Goal: Task Accomplishment & Management: Use online tool/utility

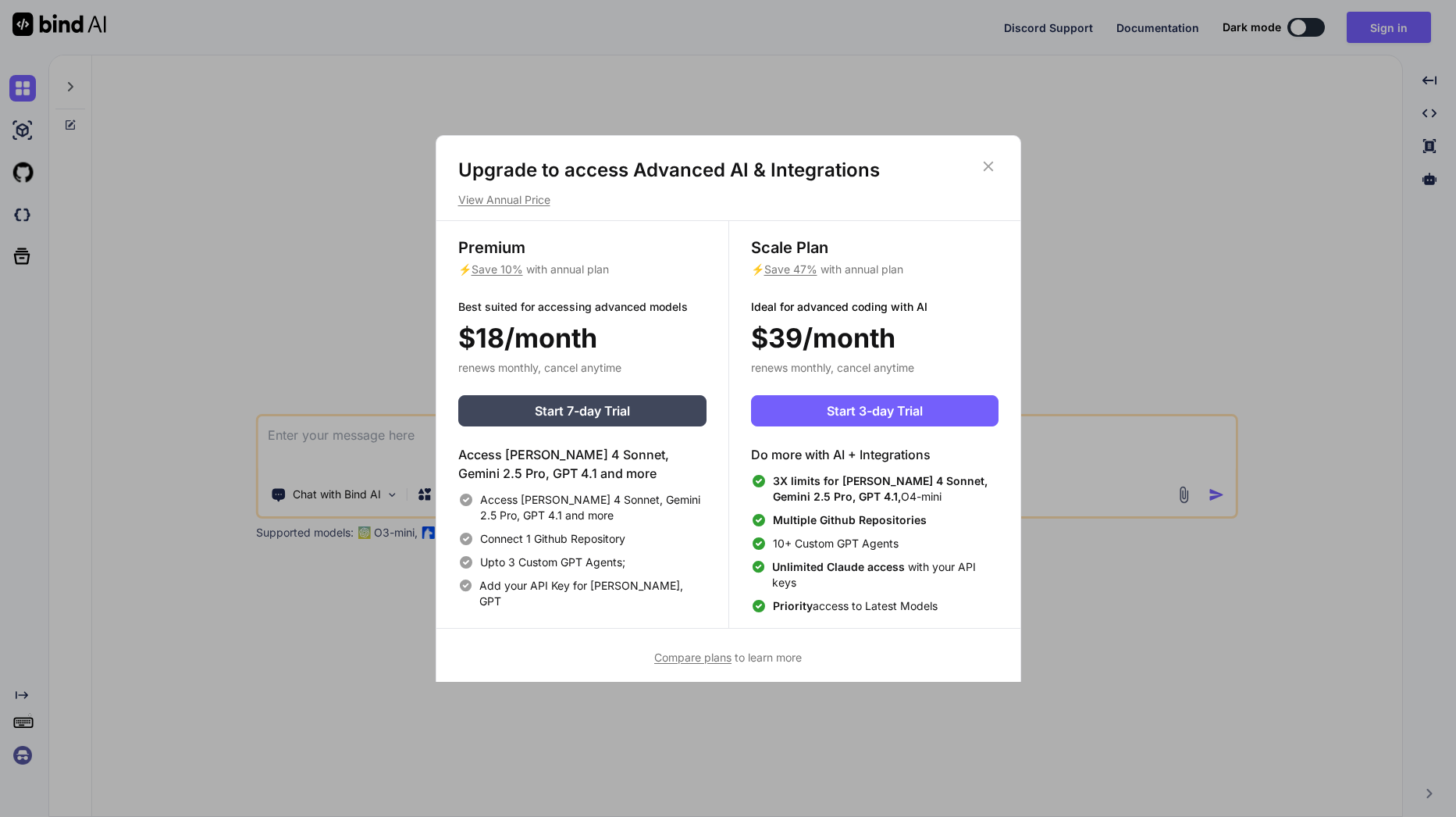
type textarea "x"
click at [987, 162] on icon at bounding box center [988, 166] width 17 height 17
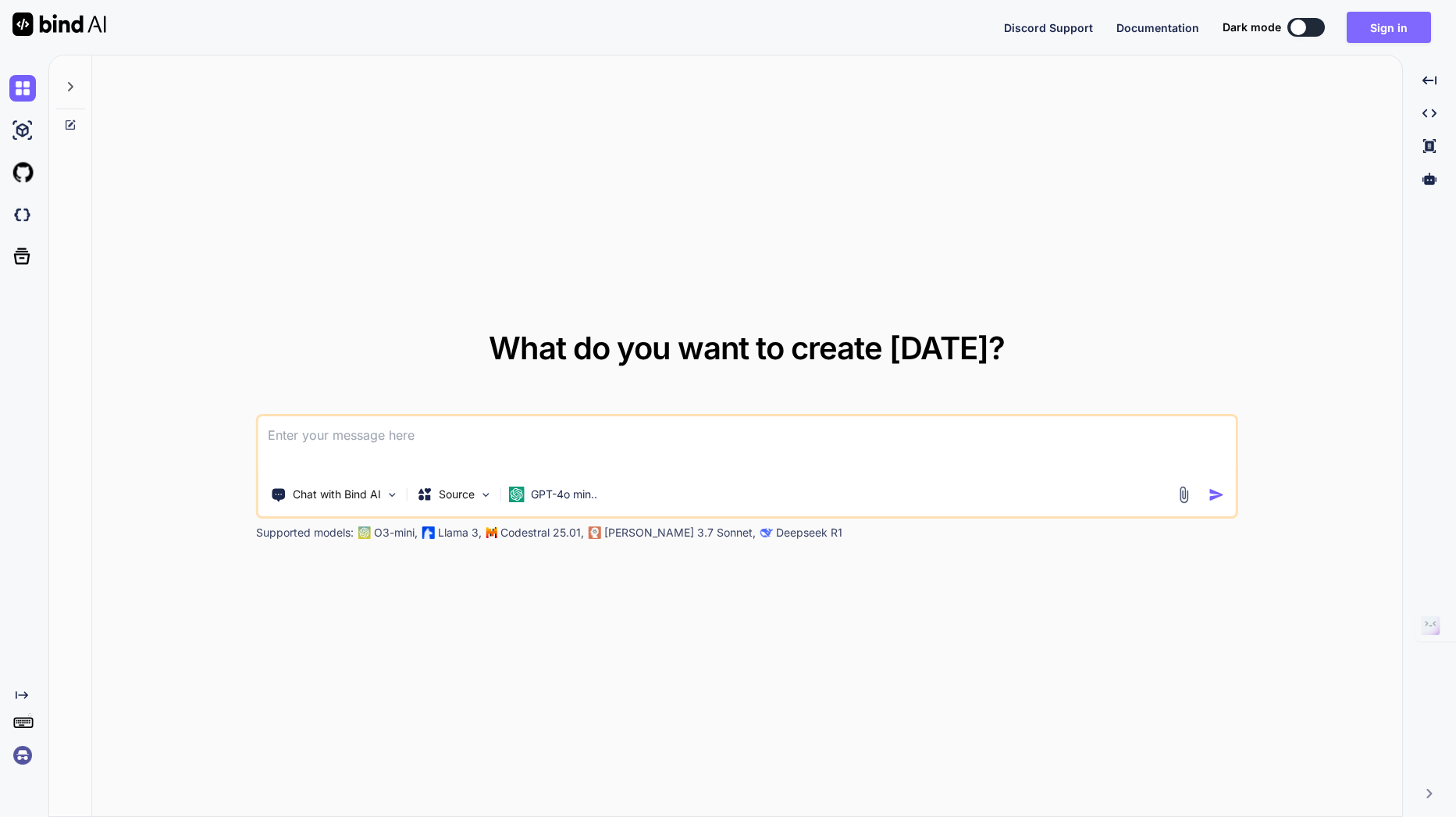
click at [1399, 24] on button "Sign in" at bounding box center [1389, 27] width 84 height 31
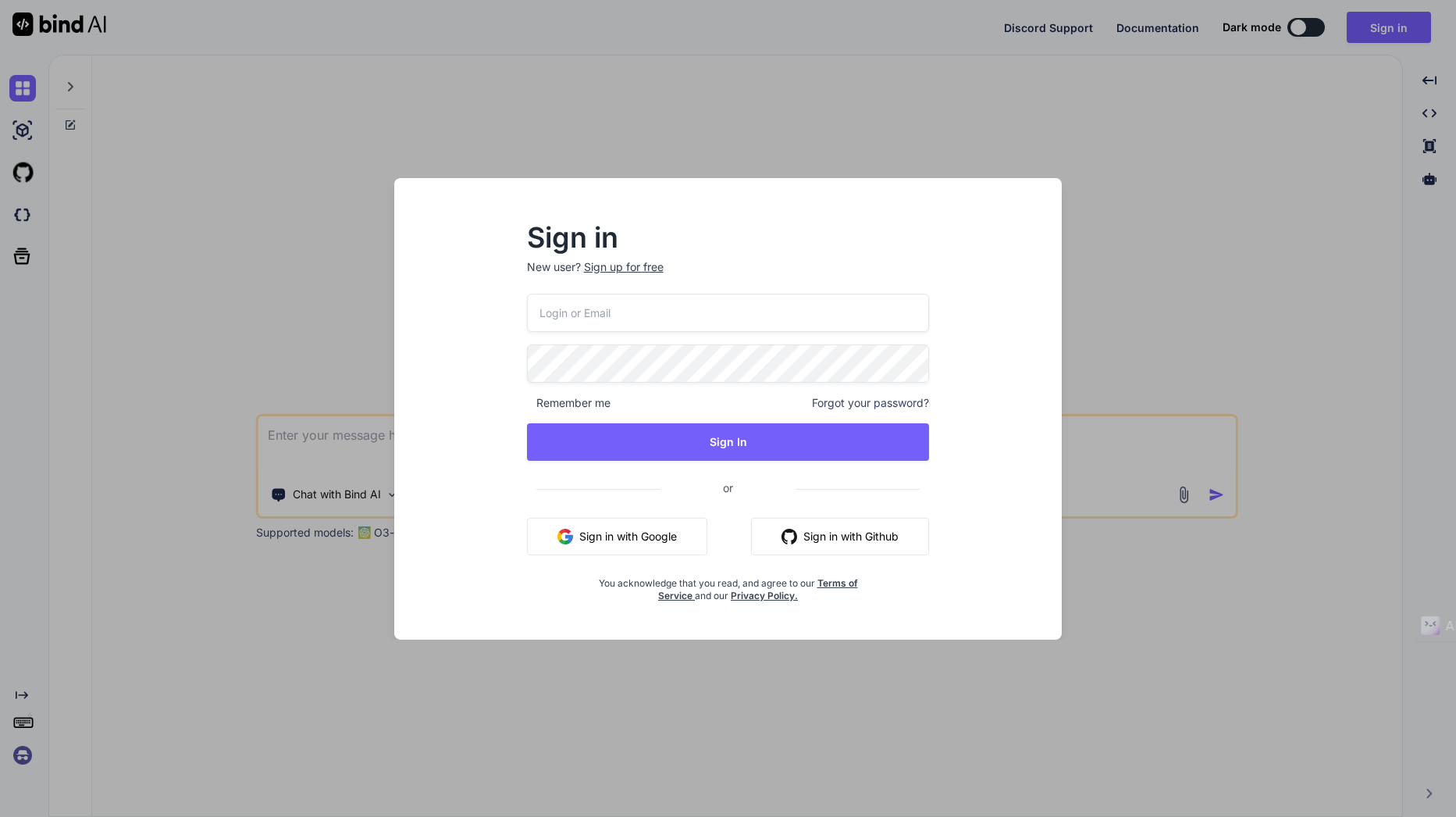
type input "[EMAIL_ADDRESS][DOMAIN_NAME]"
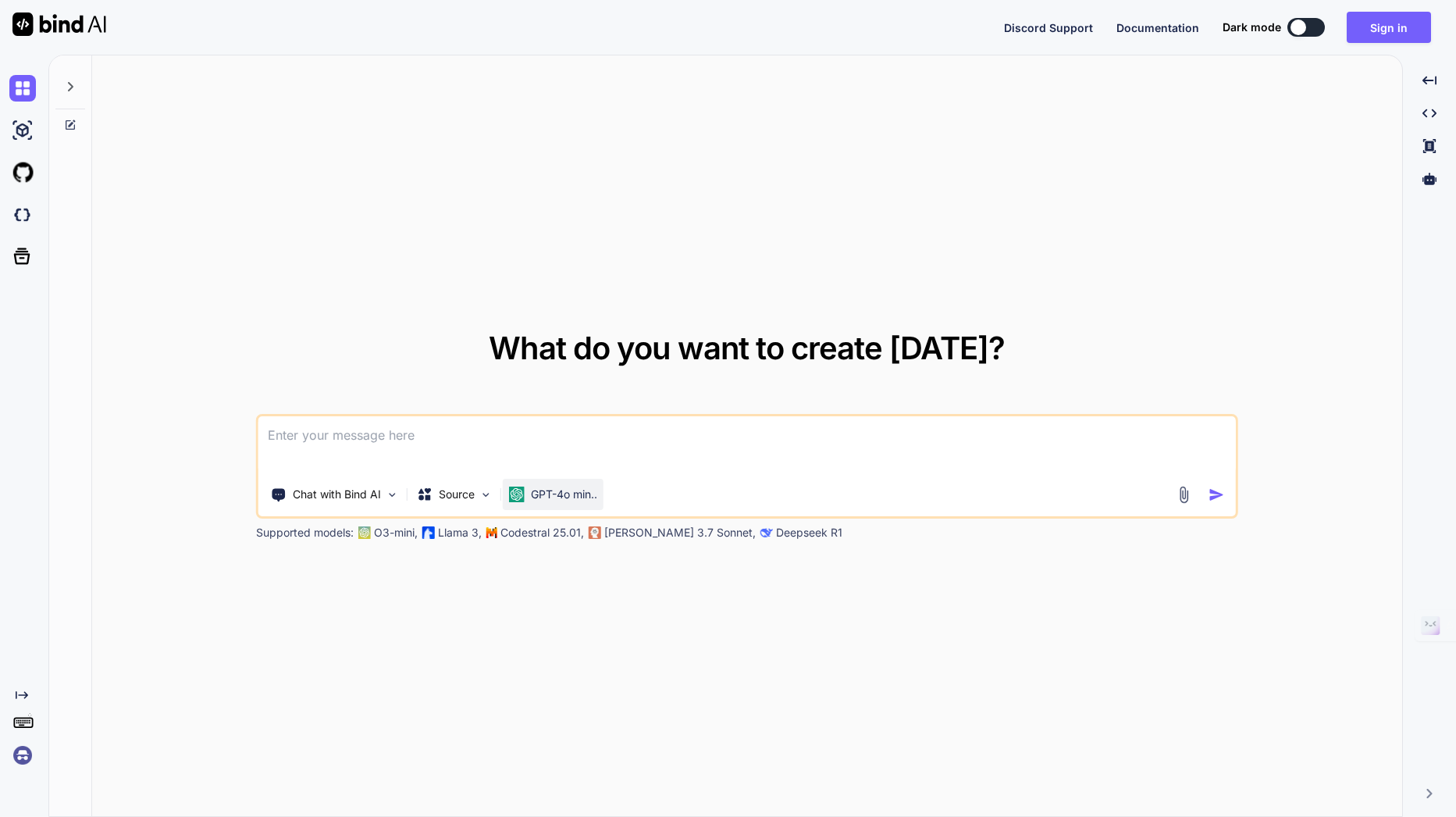
click at [583, 496] on p "GPT-4o min.." at bounding box center [564, 495] width 66 height 16
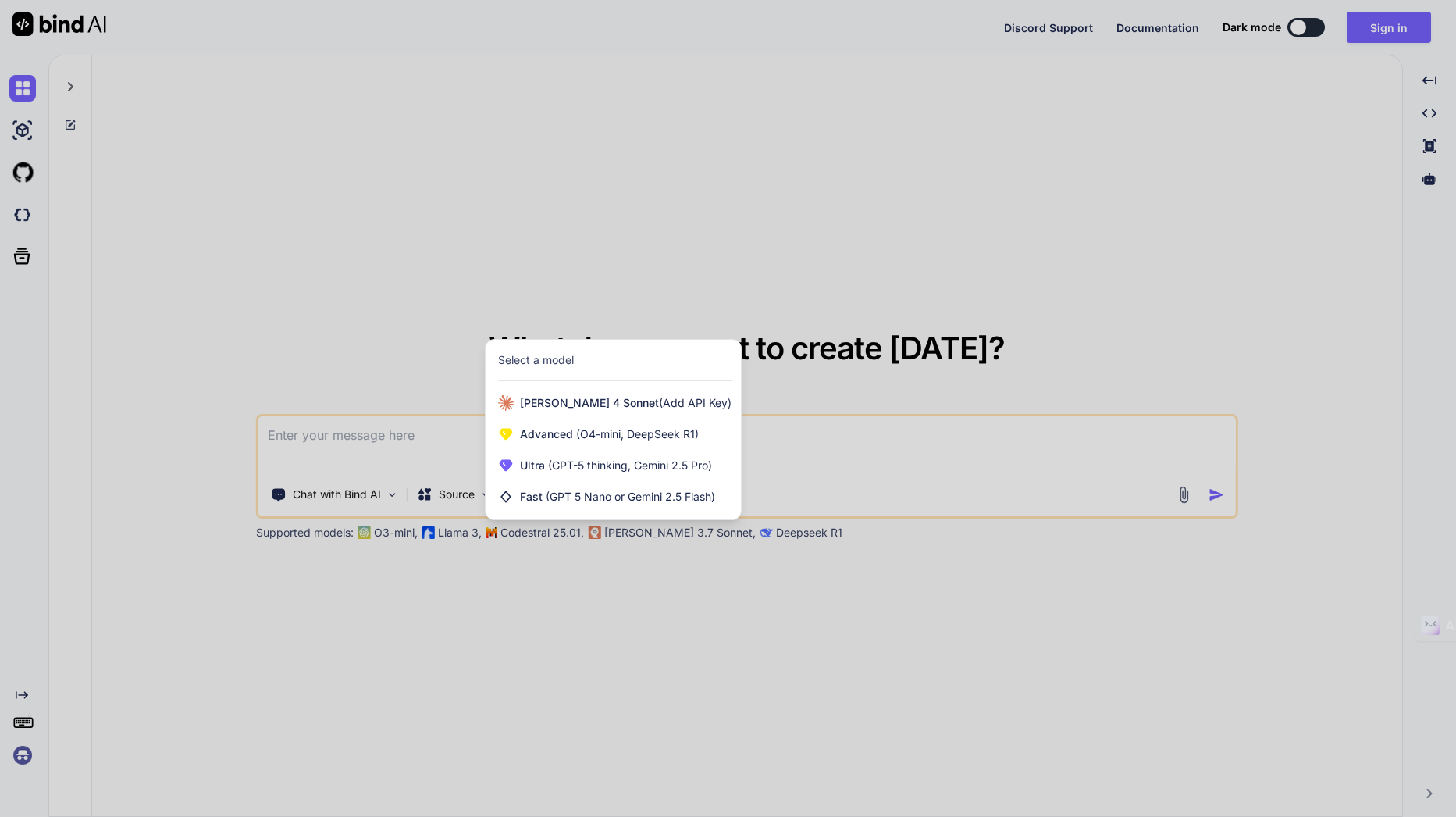
click at [178, 730] on div at bounding box center [728, 408] width 1456 height 817
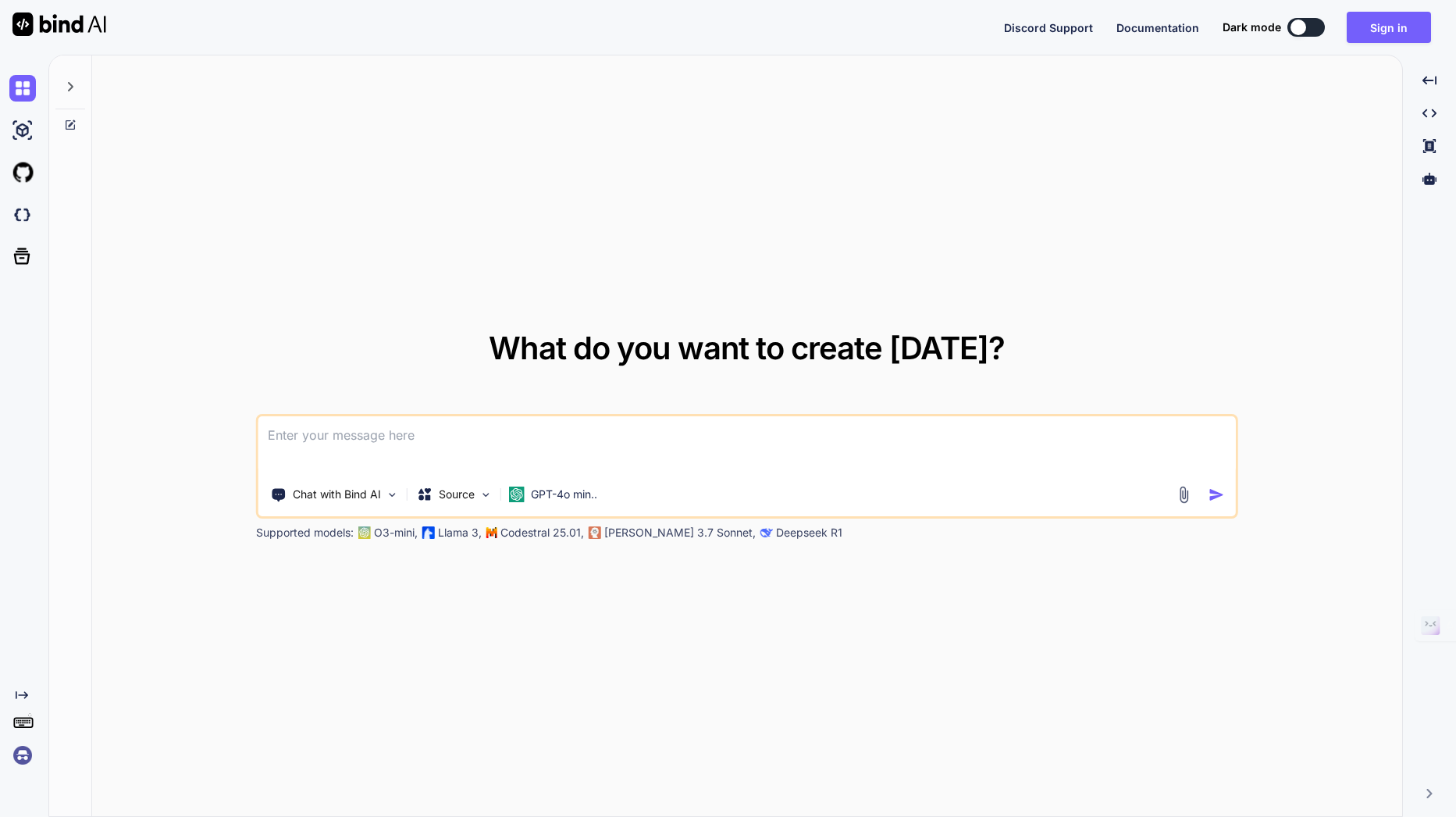
click at [26, 756] on img at bounding box center [23, 755] width 26 height 26
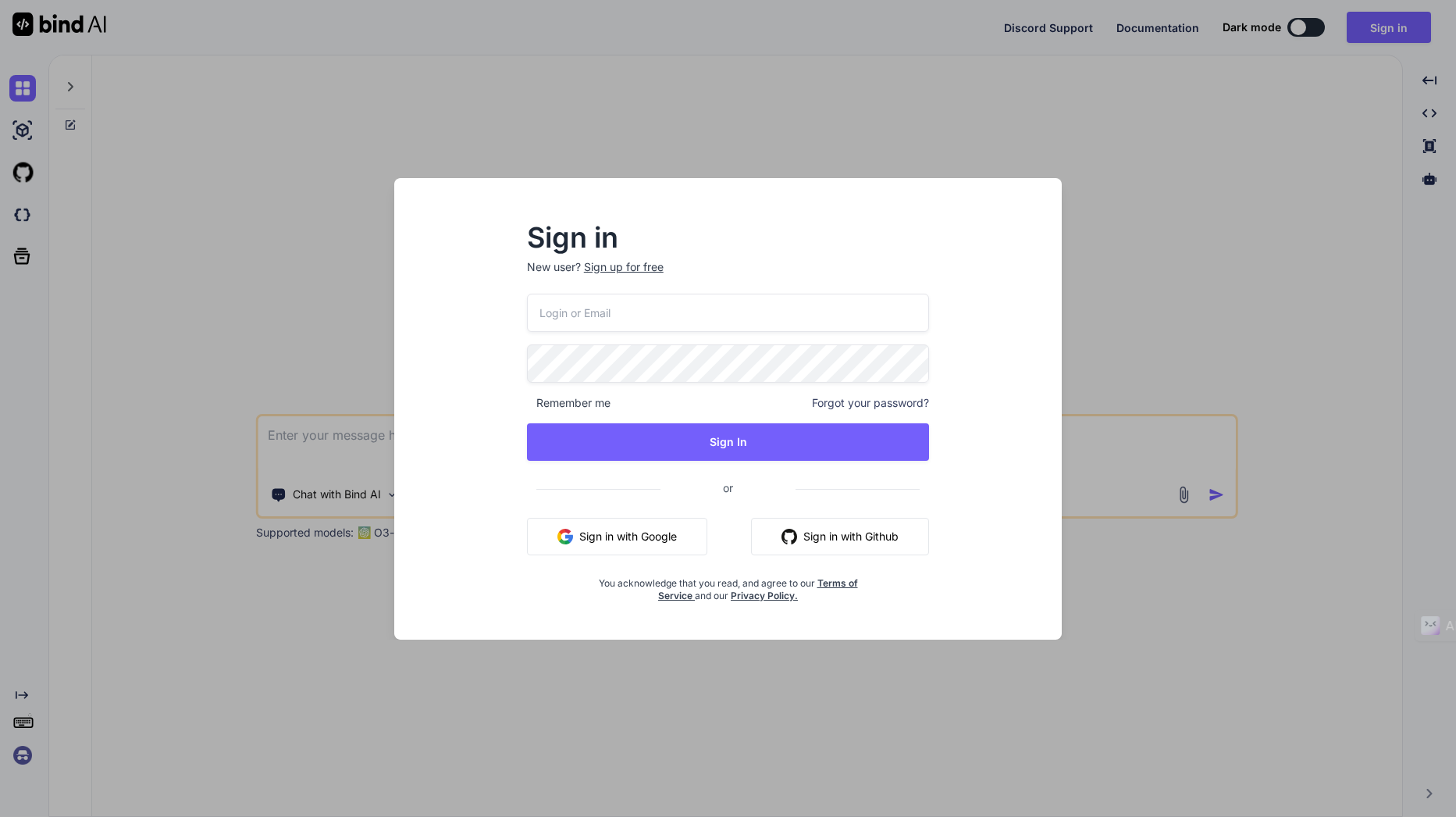
click at [1247, 150] on div "Sign in New user? Sign up for free Remember me Forgot your password? Sign In or…" at bounding box center [728, 408] width 1456 height 817
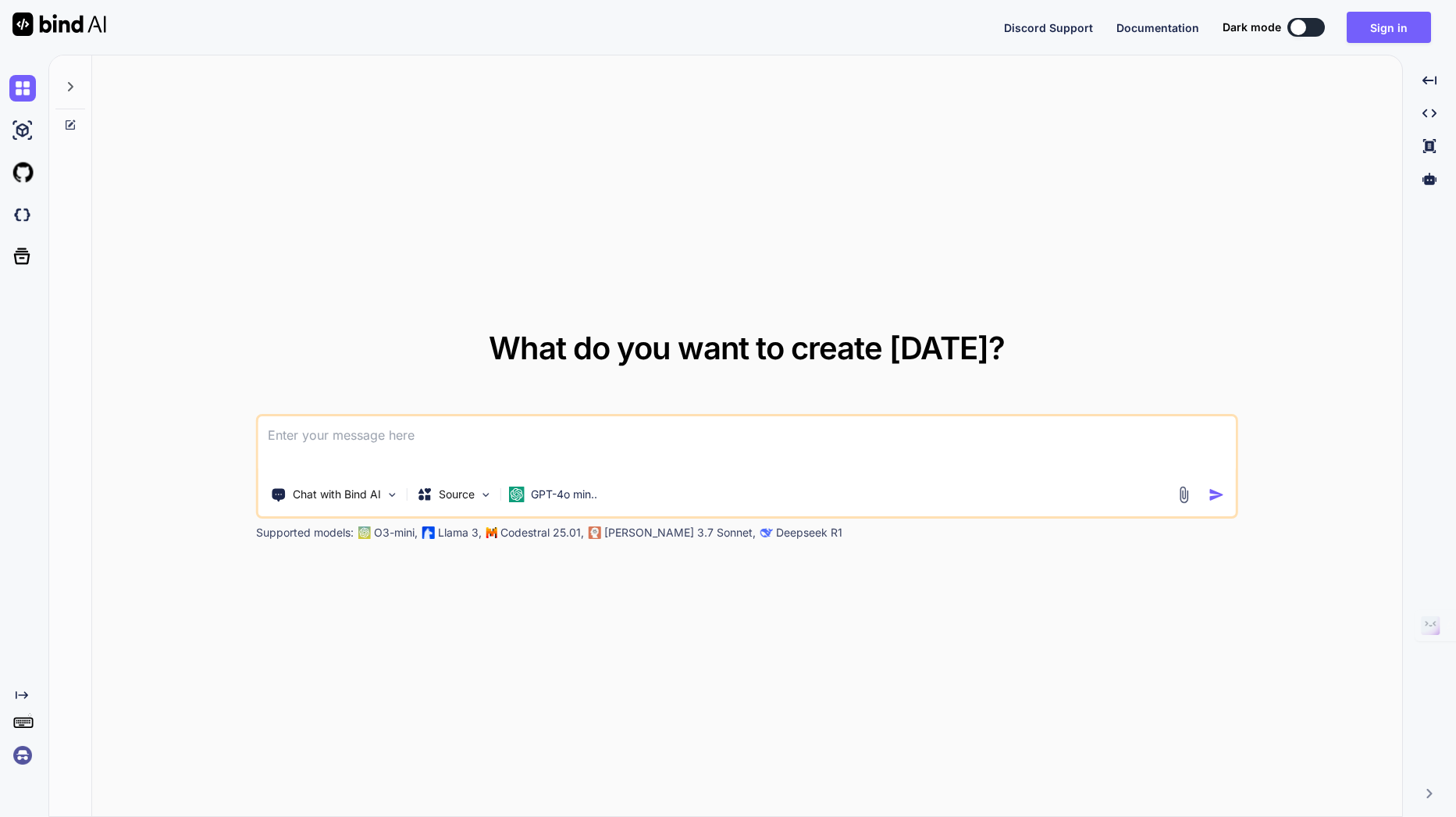
click at [761, 123] on div "What do you want to create [DATE]? Chat with Bind AI Source GPT-4o min.. Suppor…" at bounding box center [747, 436] width 1311 height 762
